Goal: Task Accomplishment & Management: Manage account settings

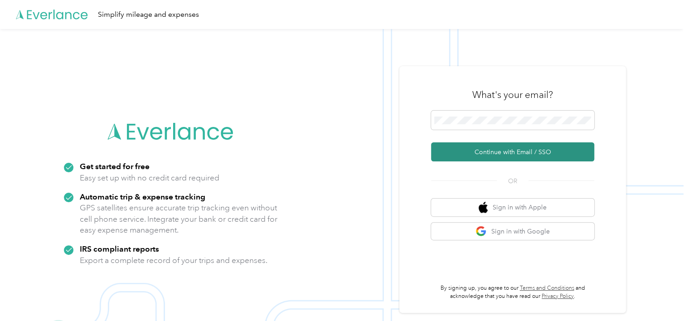
click at [469, 154] on button "Continue with Email / SSO" at bounding box center [512, 151] width 163 height 19
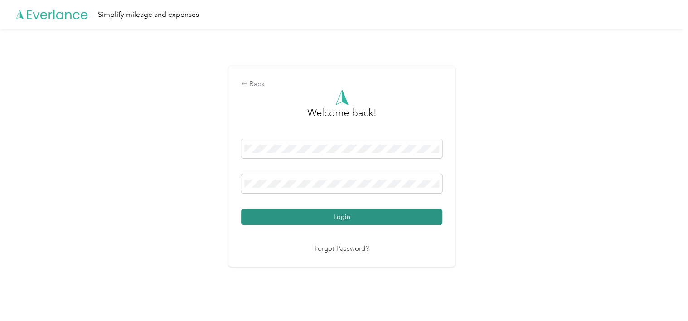
click at [308, 215] on button "Login" at bounding box center [341, 217] width 201 height 16
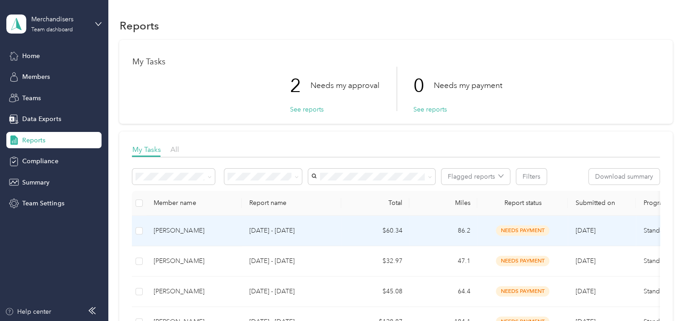
scroll to position [45, 0]
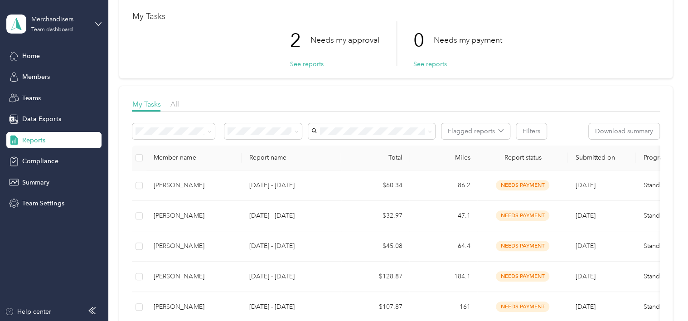
click at [535, 158] on span "Report status" at bounding box center [523, 158] width 76 height 8
click at [528, 133] on button "Filters" at bounding box center [531, 131] width 30 height 16
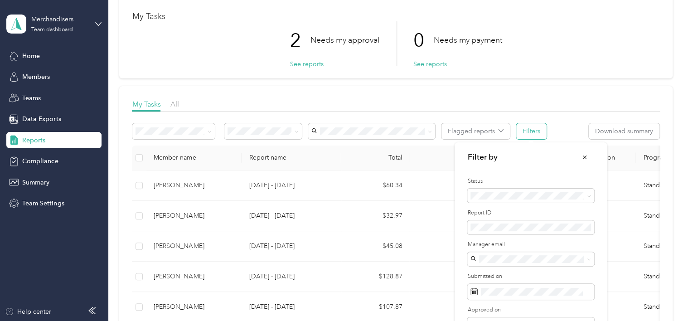
click at [528, 133] on button "Filters" at bounding box center [531, 131] width 30 height 16
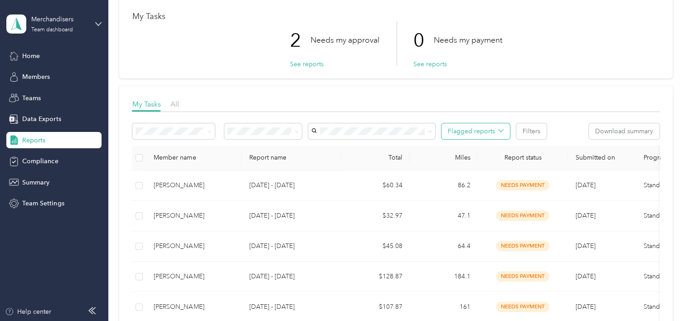
click at [503, 131] on icon "button" at bounding box center [500, 130] width 5 height 5
click at [210, 132] on icon at bounding box center [210, 132] width 4 height 4
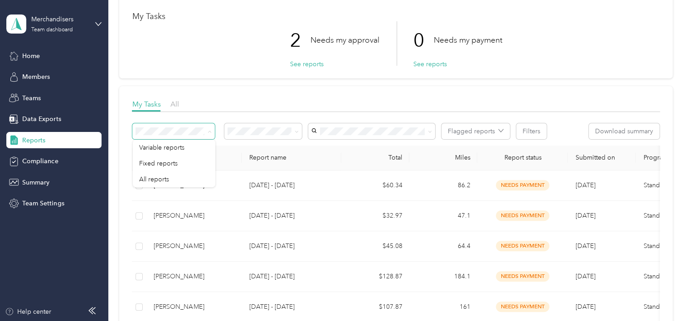
click at [210, 132] on icon at bounding box center [210, 132] width 4 height 4
click at [295, 132] on icon at bounding box center [297, 132] width 4 height 4
click at [277, 167] on ol "All Needs my approval Needs my payment Approved by me Rejected by me Paid by me" at bounding box center [264, 183] width 78 height 95
click at [299, 134] on span at bounding box center [294, 131] width 7 height 10
click at [297, 131] on icon at bounding box center [297, 132] width 4 height 4
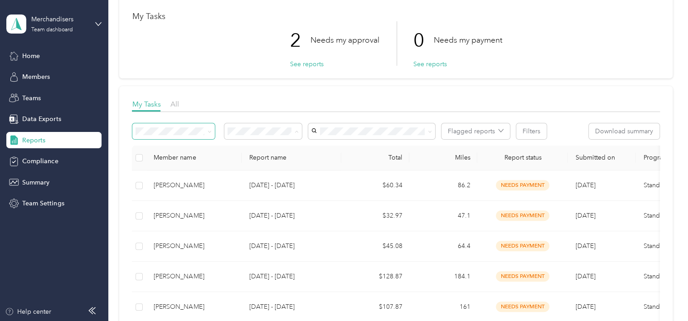
click at [270, 163] on span "Needs my approval" at bounding box center [259, 164] width 57 height 8
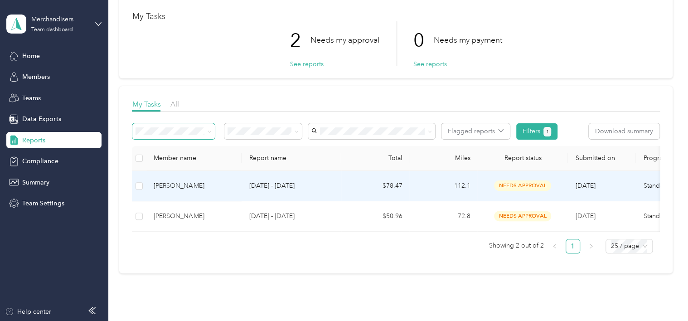
click at [296, 190] on td "[DATE] - [DATE]" at bounding box center [292, 186] width 100 height 30
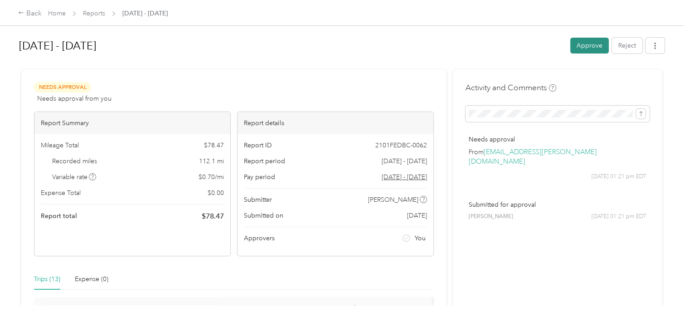
click at [573, 44] on button "Approve" at bounding box center [589, 46] width 39 height 16
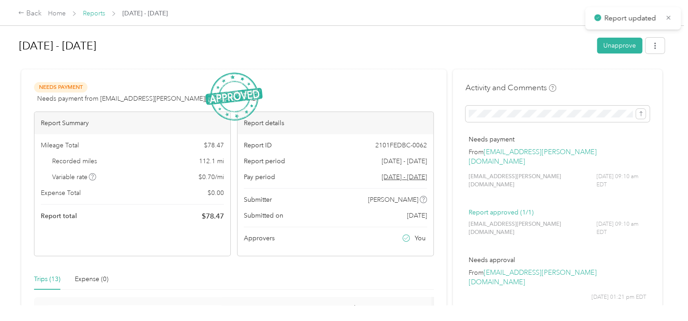
click at [89, 11] on link "Reports" at bounding box center [94, 14] width 22 height 8
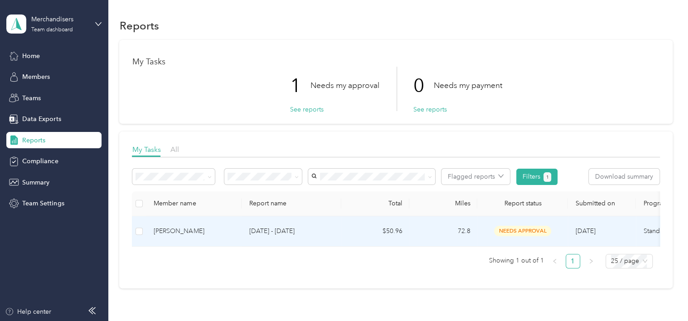
click at [285, 233] on p "[DATE] - [DATE]" at bounding box center [291, 231] width 85 height 10
